Goal: Transaction & Acquisition: Purchase product/service

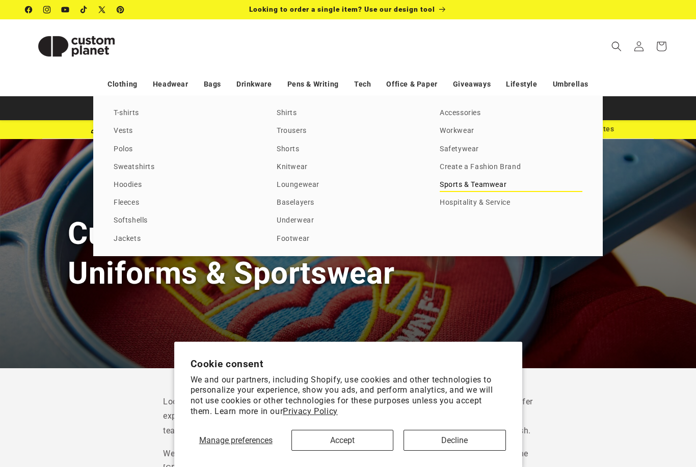
click at [457, 192] on link "Sports & Teamwear" at bounding box center [510, 185] width 143 height 14
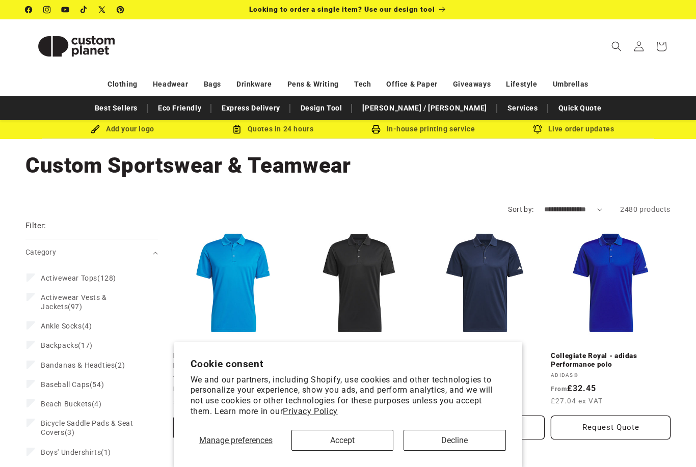
click at [344, 440] on button "Accept" at bounding box center [342, 440] width 102 height 21
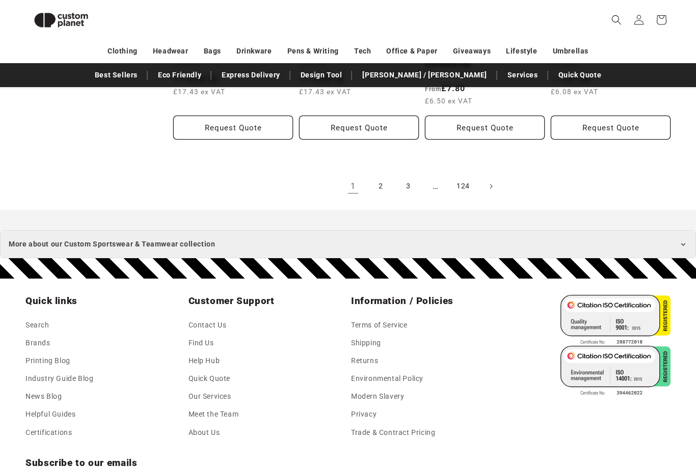
scroll to position [1217, 0]
click at [375, 188] on link "2" at bounding box center [380, 186] width 22 height 22
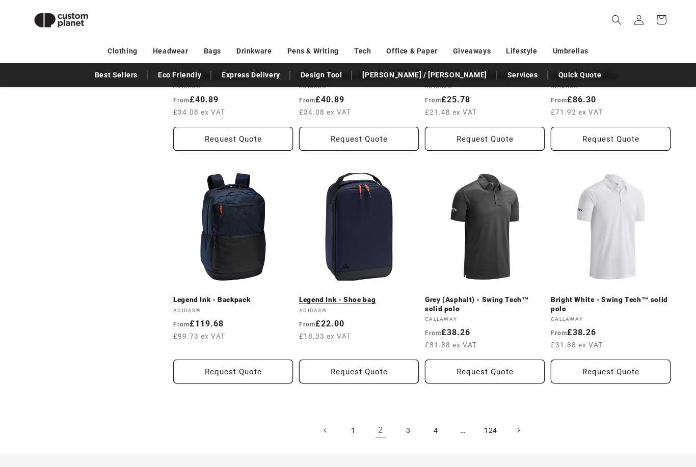
scroll to position [1022, 0]
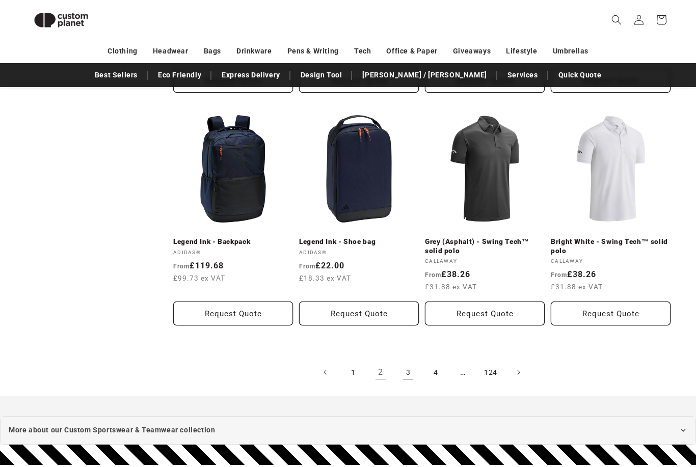
click at [402, 373] on link "3" at bounding box center [408, 372] width 22 height 22
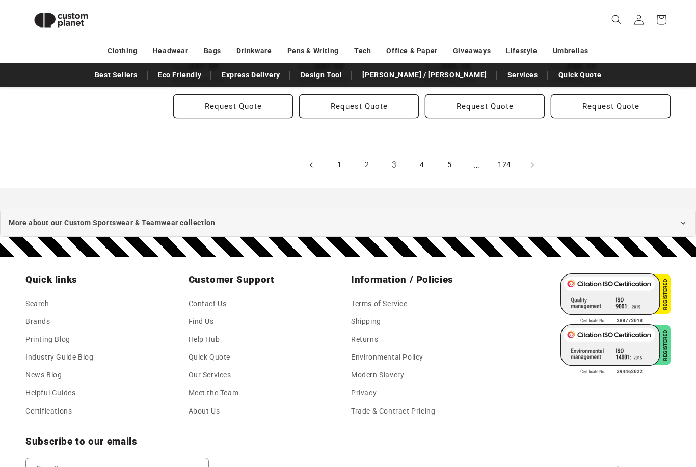
scroll to position [1238, 0]
click at [421, 154] on link "4" at bounding box center [421, 165] width 22 height 22
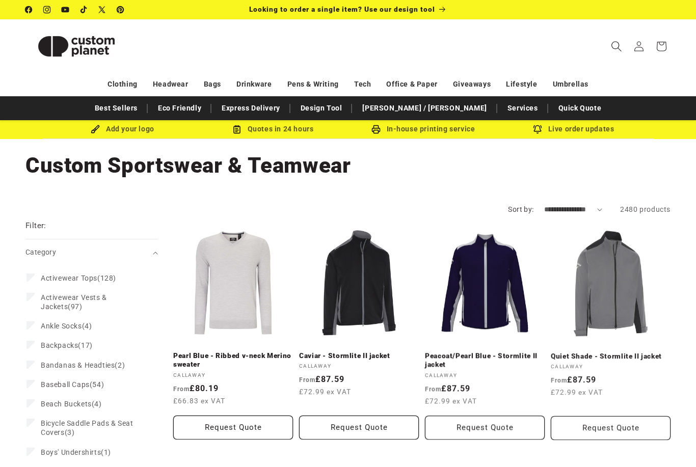
click at [616, 44] on icon "Search" at bounding box center [615, 46] width 11 height 11
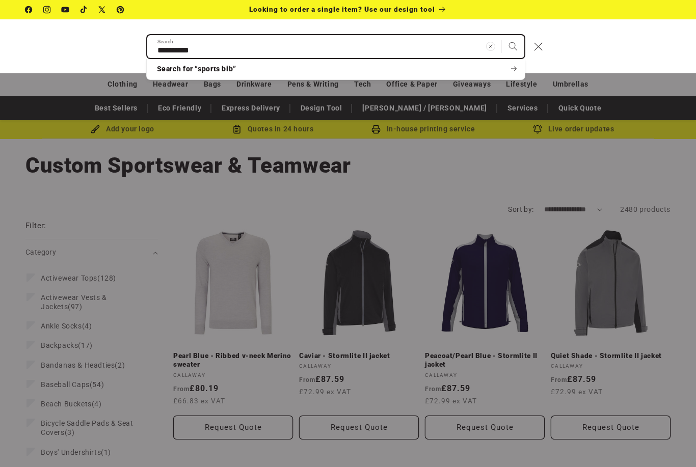
type input "**********"
click at [512, 46] on button "Search" at bounding box center [513, 46] width 22 height 22
